Goal: Find specific page/section: Find specific page/section

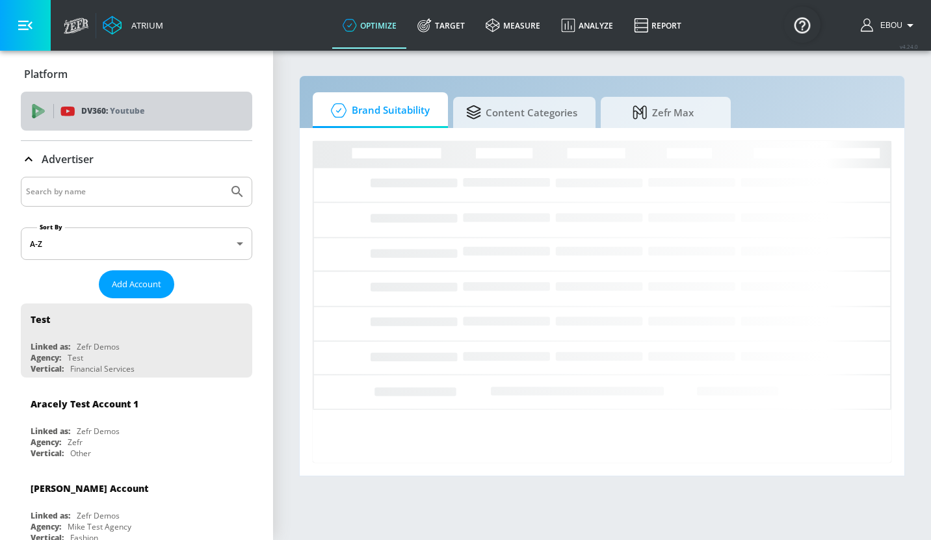
click at [48, 110] on span "DV360: Youtube" at bounding box center [136, 111] width 211 height 14
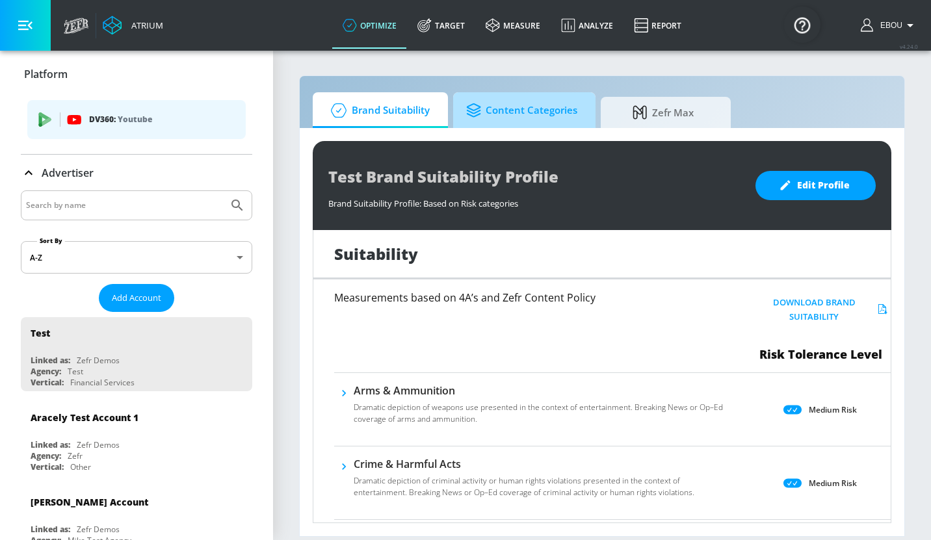
click at [523, 111] on span "Content Categories" at bounding box center [521, 110] width 111 height 31
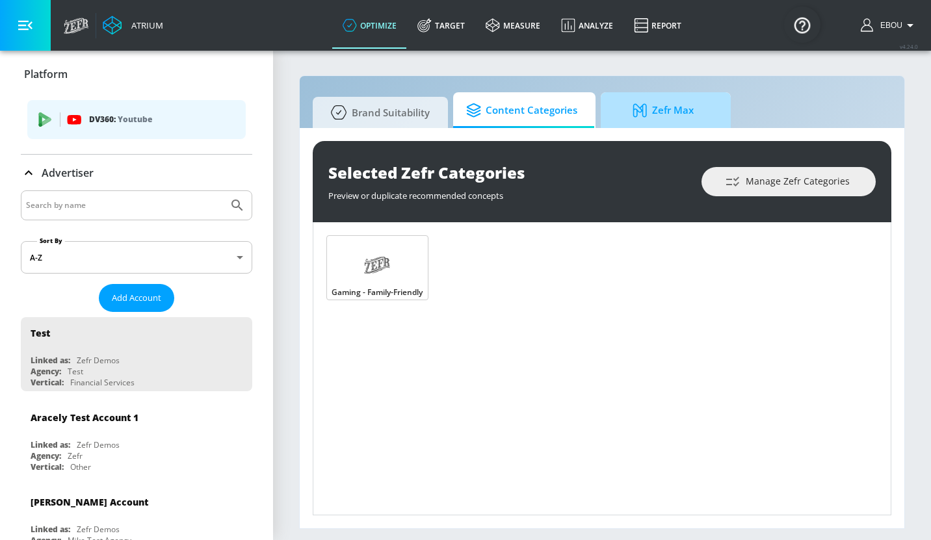
click at [659, 102] on span "Zefr Max" at bounding box center [663, 110] width 99 height 31
